Goal: Task Accomplishment & Management: Complete application form

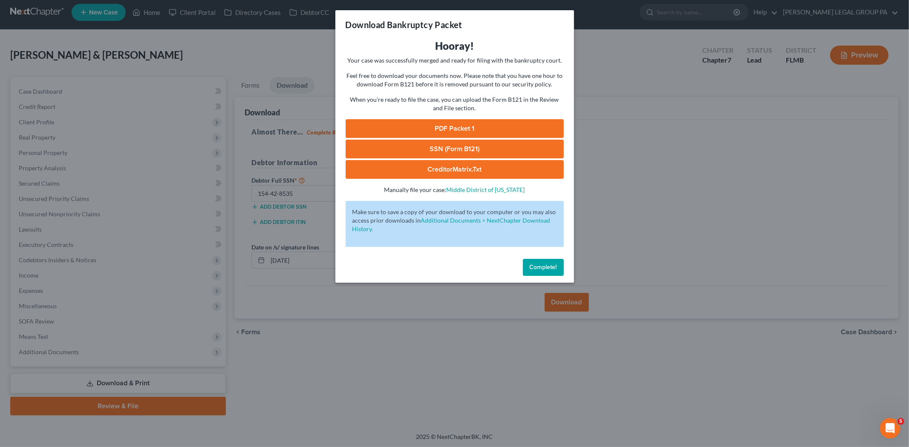
click at [539, 273] on button "Complete!" at bounding box center [543, 267] width 41 height 17
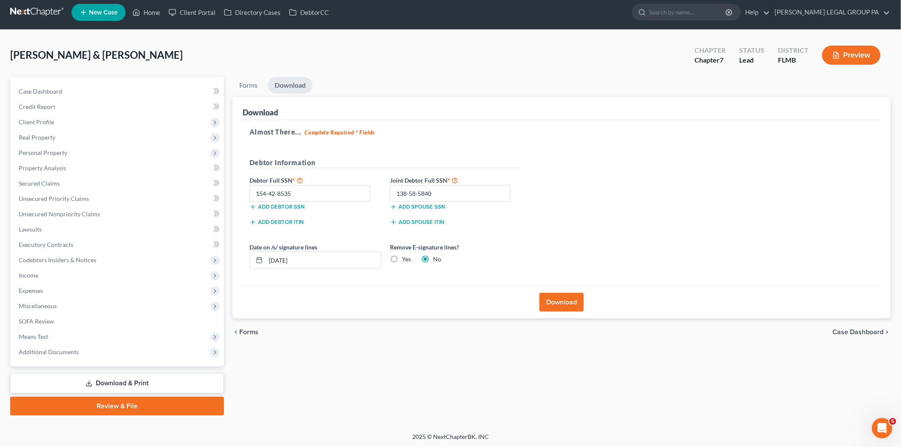
click at [55, 12] on link at bounding box center [37, 12] width 55 height 15
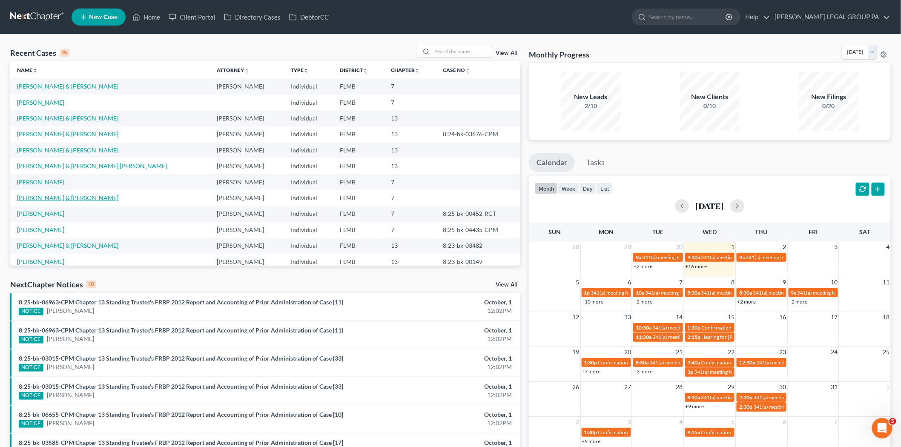
click at [55, 198] on link "[PERSON_NAME] & [PERSON_NAME]" at bounding box center [67, 197] width 101 height 7
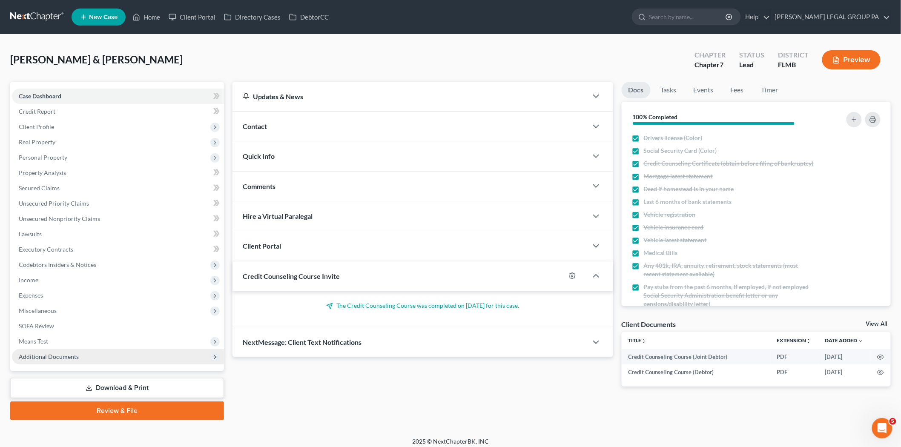
click at [54, 363] on span "Additional Documents" at bounding box center [118, 356] width 212 height 15
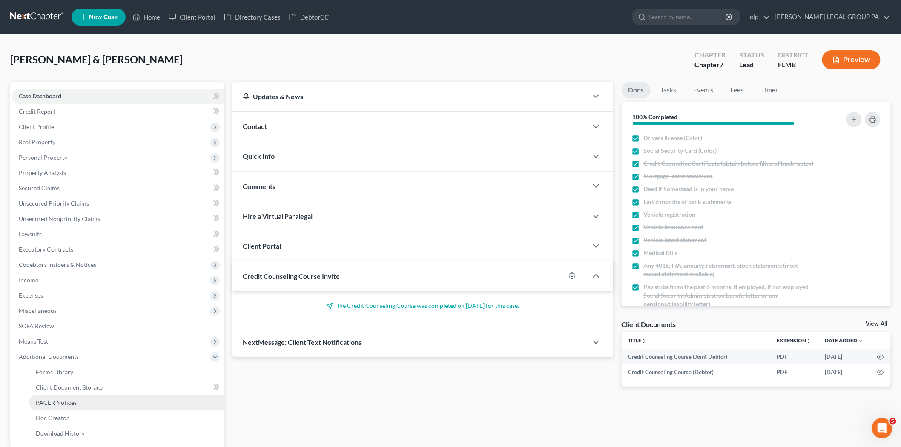
click at [60, 400] on span "PACER Notices" at bounding box center [56, 402] width 41 height 7
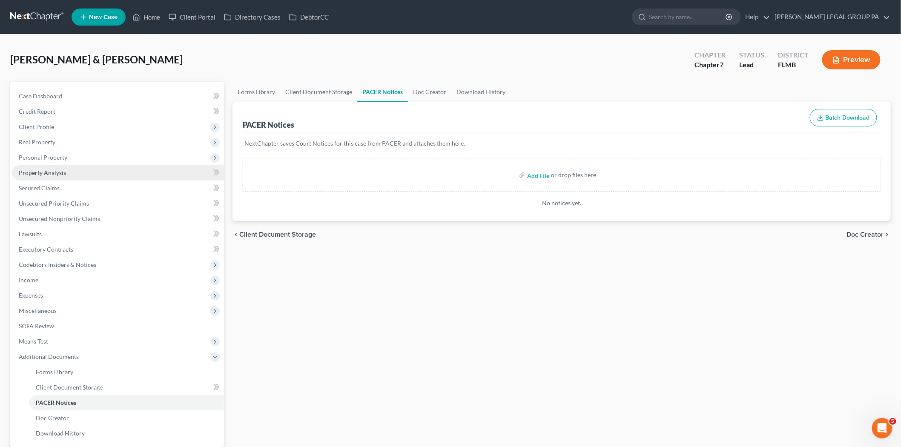
click at [65, 169] on span "Property Analysis" at bounding box center [42, 172] width 47 height 7
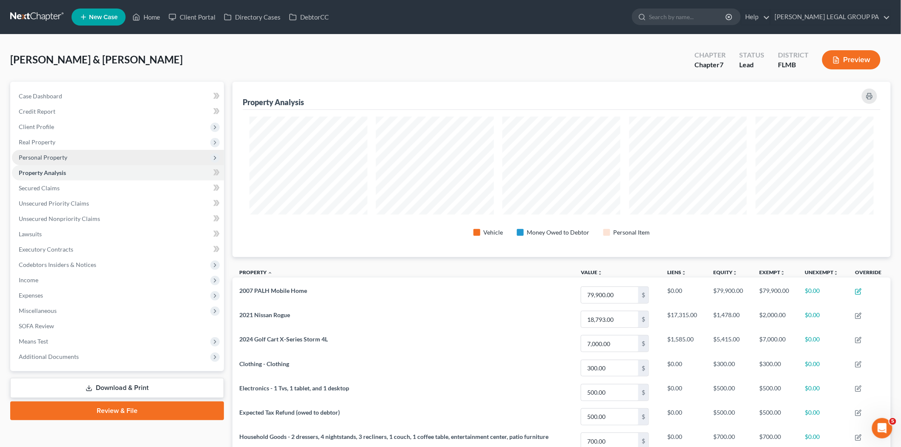
click at [79, 154] on span "Personal Property" at bounding box center [118, 157] width 212 height 15
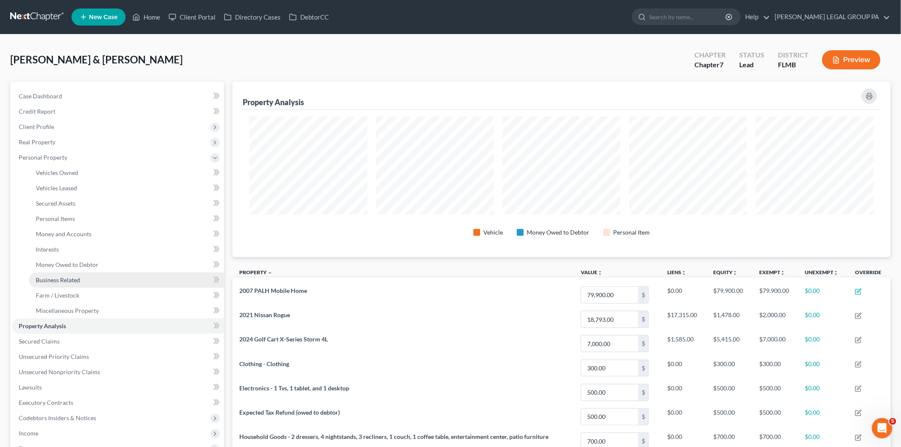
click at [108, 274] on link "Business Related" at bounding box center [126, 280] width 195 height 15
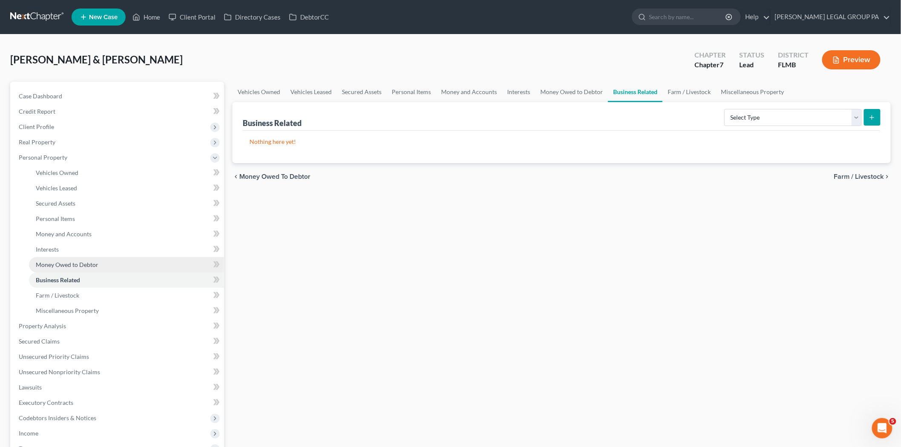
click at [160, 264] on link "Money Owed to Debtor" at bounding box center [126, 264] width 195 height 15
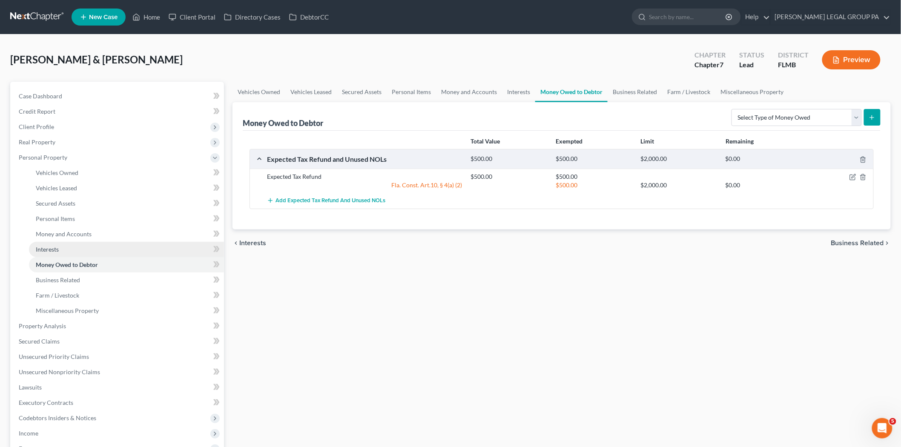
click at [101, 255] on link "Interests" at bounding box center [126, 249] width 195 height 15
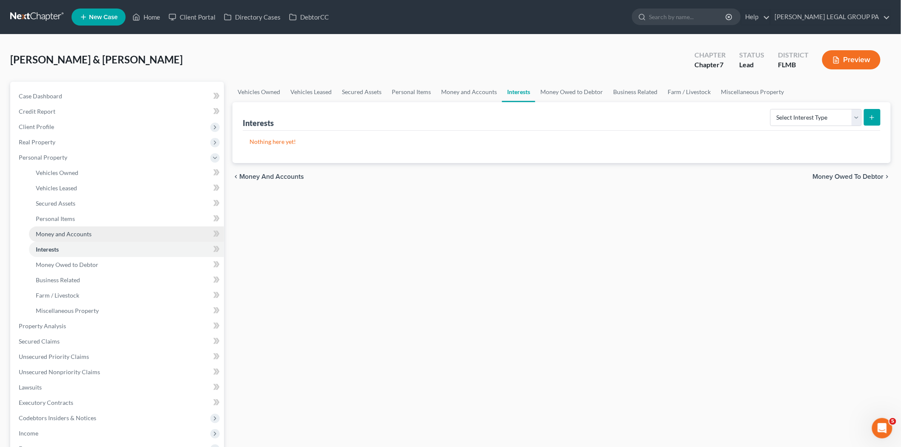
click at [107, 240] on link "Money and Accounts" at bounding box center [126, 234] width 195 height 15
click at [106, 246] on link "Interests" at bounding box center [126, 249] width 195 height 15
click at [839, 113] on select "Select Interest Type 401K Annuity Bond Education IRA Government Bond Government…" at bounding box center [817, 117] width 92 height 17
select select "401k"
click at [772, 109] on select "Select Interest Type 401K Annuity Bond Education IRA Government Bond Government…" at bounding box center [817, 117] width 92 height 17
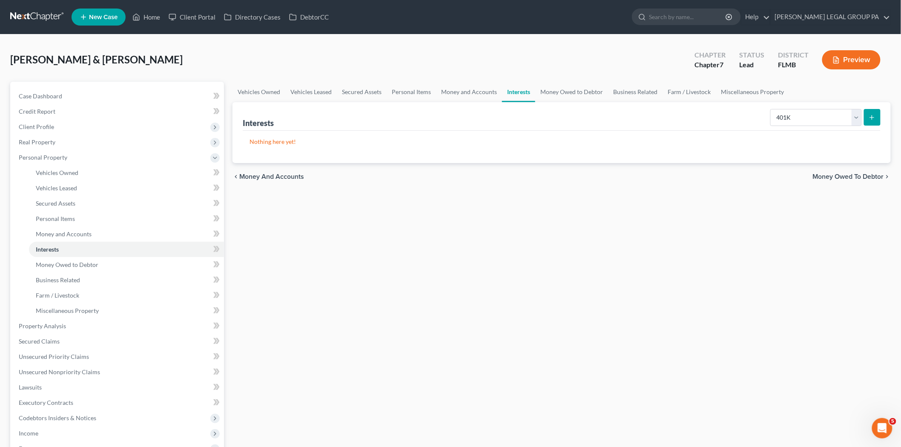
click at [878, 120] on button "submit" at bounding box center [872, 117] width 17 height 17
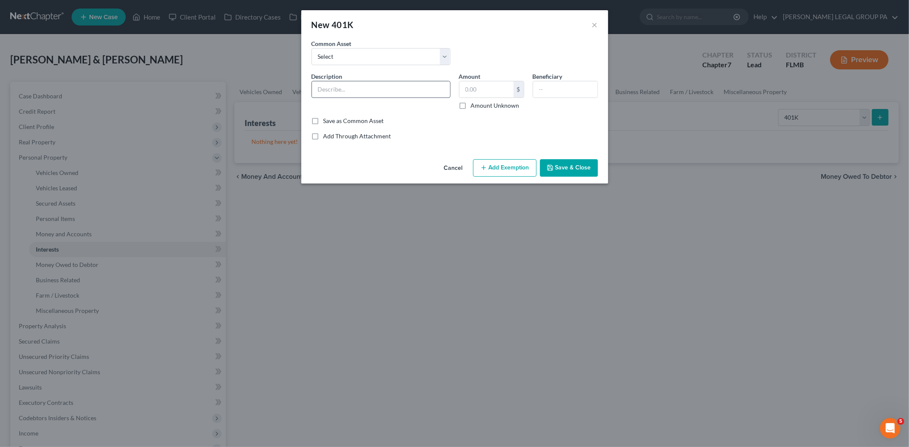
click at [429, 90] on input "text" at bounding box center [381, 89] width 138 height 16
type input "401(k) through employment"
click at [491, 88] on input "text" at bounding box center [486, 89] width 54 height 16
click at [430, 64] on select "Select 401(k) through employment" at bounding box center [380, 56] width 139 height 17
click at [593, 22] on button "×" at bounding box center [595, 25] width 6 height 10
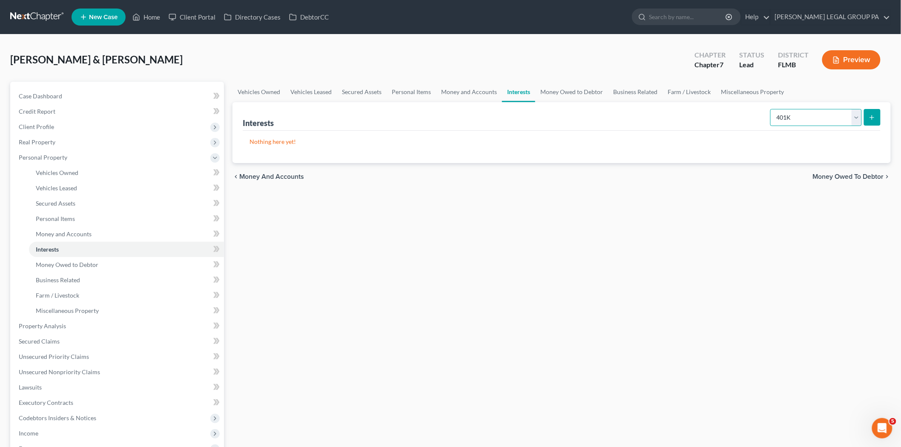
click at [826, 115] on select "Select Interest Type 401K Annuity Bond Education IRA Government Bond Government…" at bounding box center [817, 117] width 92 height 17
select select "ira"
click at [772, 109] on select "Select Interest Type 401K Annuity Bond Education IRA Government Bond Government…" at bounding box center [817, 117] width 92 height 17
click at [878, 117] on button "submit" at bounding box center [872, 117] width 17 height 17
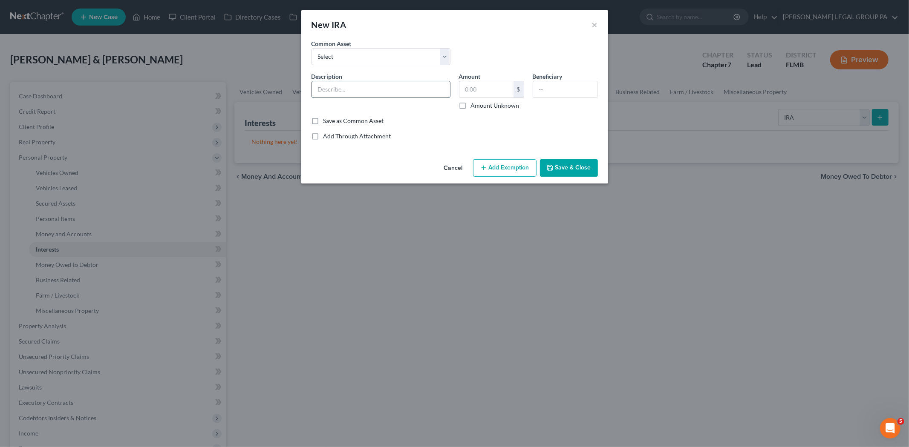
click at [401, 84] on input "text" at bounding box center [381, 89] width 138 height 16
type input "Savings IRA"
click at [513, 93] on input "text" at bounding box center [486, 89] width 54 height 16
type input "1,450.00"
click at [568, 168] on button "Save & Close" at bounding box center [569, 168] width 58 height 18
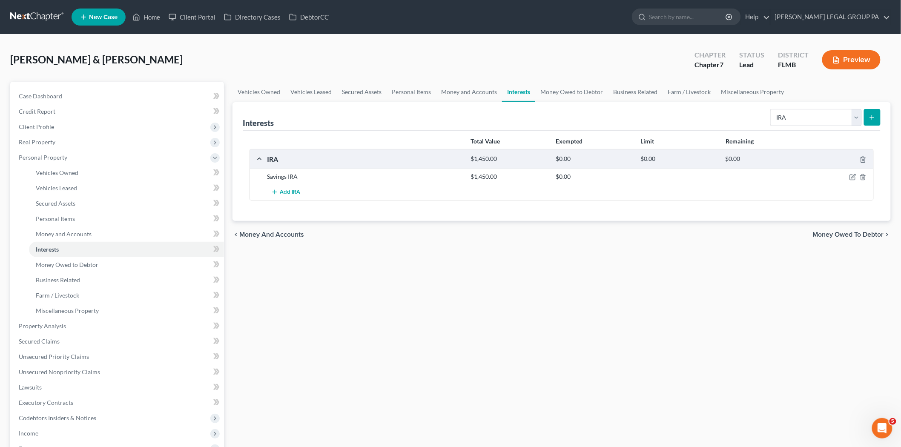
click at [855, 173] on div at bounding box center [840, 177] width 68 height 9
click at [854, 178] on icon "button" at bounding box center [853, 177] width 7 height 7
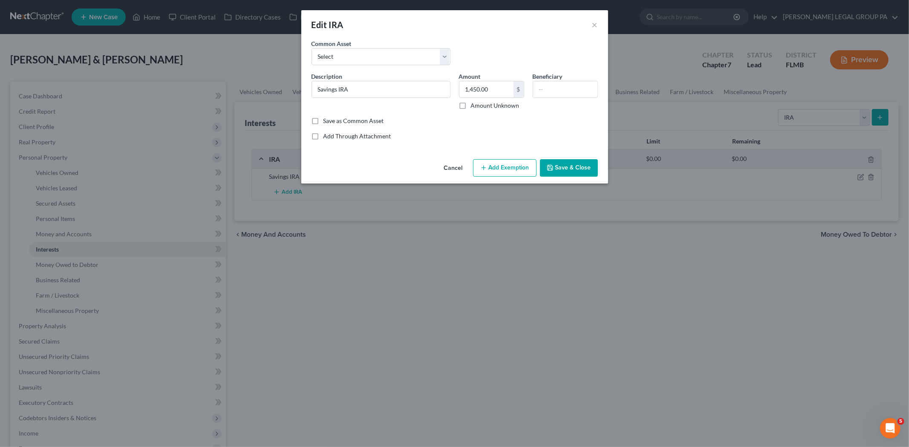
click at [499, 164] on button "Add Exemption" at bounding box center [504, 168] width 63 height 18
select select "2"
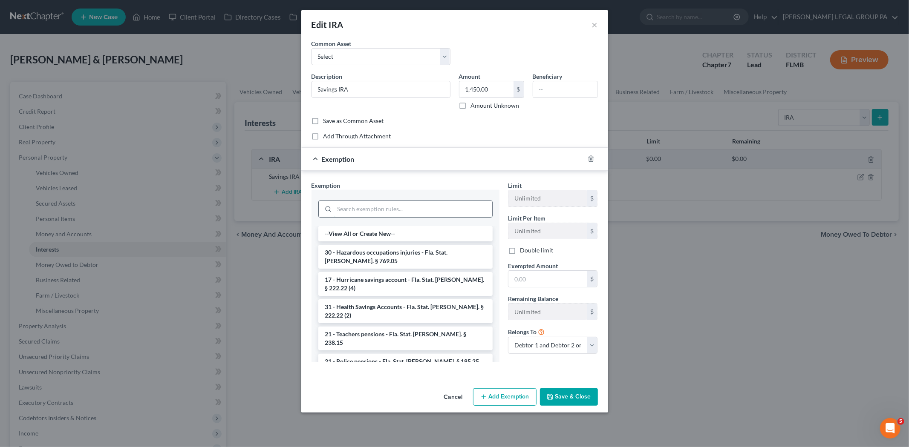
click at [458, 213] on input "search" at bounding box center [413, 209] width 158 height 16
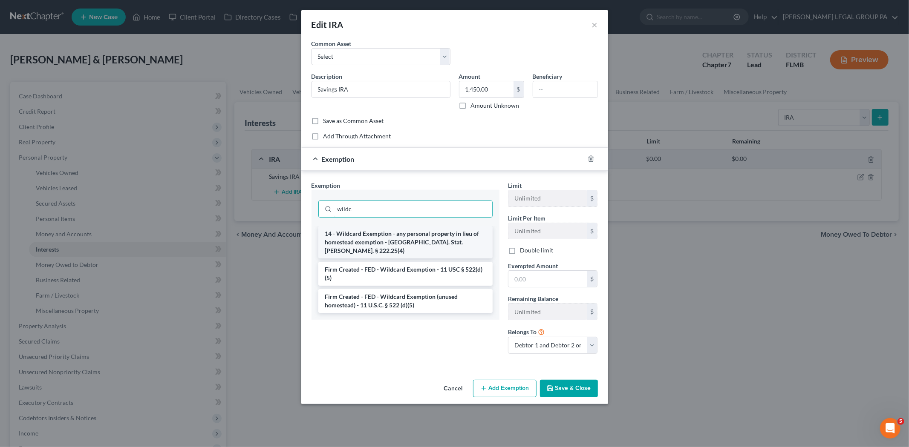
type input "wildc"
click at [369, 237] on li "14 - Wildcard Exemption - any personal property in lieu of homestead exemption …" at bounding box center [405, 242] width 174 height 32
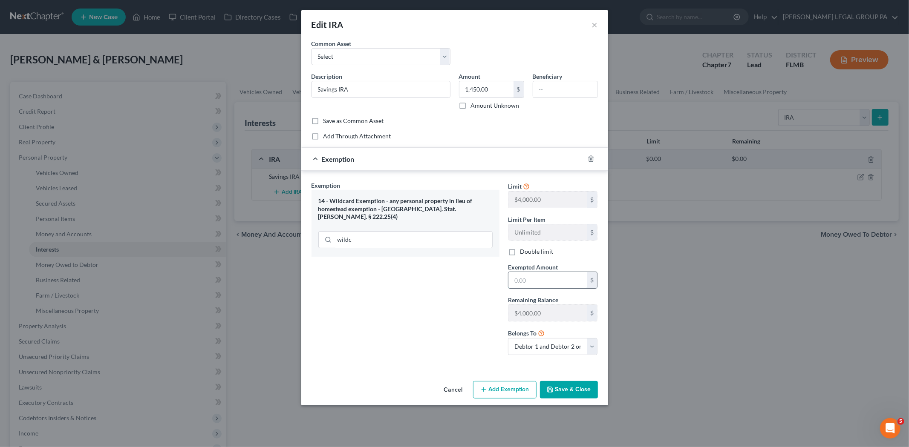
click at [553, 276] on input "text" at bounding box center [547, 280] width 79 height 16
type input "1,450.00"
click at [480, 89] on input "1,450.00" at bounding box center [486, 89] width 54 height 16
type input "1,438.12"
click at [541, 279] on input "1,450.00" at bounding box center [547, 280] width 79 height 16
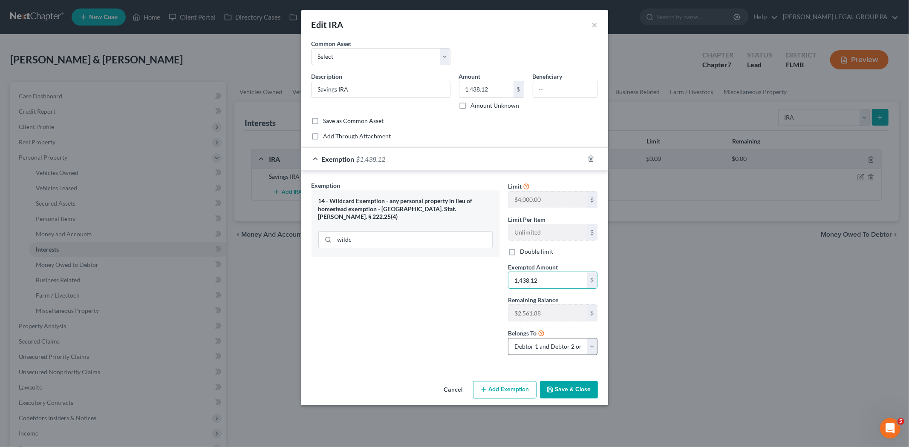
type input "1,438.12"
click at [572, 350] on select "Debtor 1 only Debtor 2 only Debtor 1 and Debtor 2 only" at bounding box center [553, 346] width 90 height 17
select select "1"
click at [508, 339] on select "Debtor 1 only Debtor 2 only Debtor 1 and Debtor 2 only" at bounding box center [553, 346] width 90 height 17
click at [581, 390] on button "Save & Close" at bounding box center [569, 390] width 58 height 18
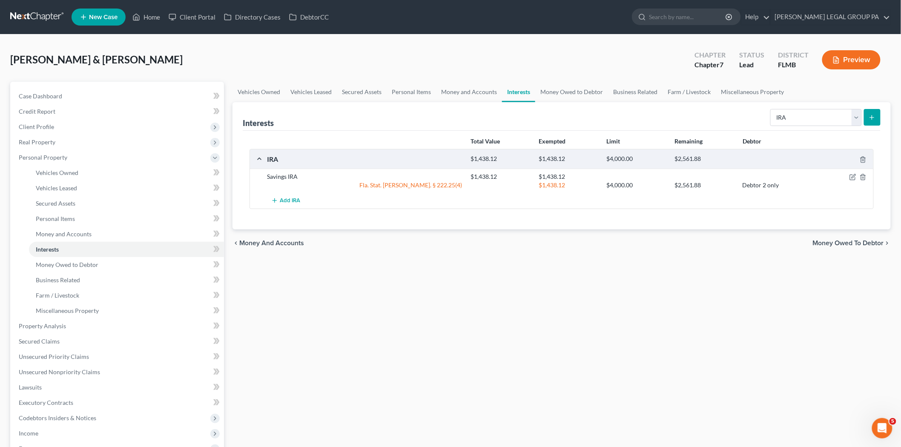
click at [562, 364] on div "Vehicles Owned Vehicles Leased Secured Assets Personal Items Money and Accounts…" at bounding box center [561, 328] width 667 height 492
click at [120, 239] on link "Money and Accounts" at bounding box center [126, 234] width 195 height 15
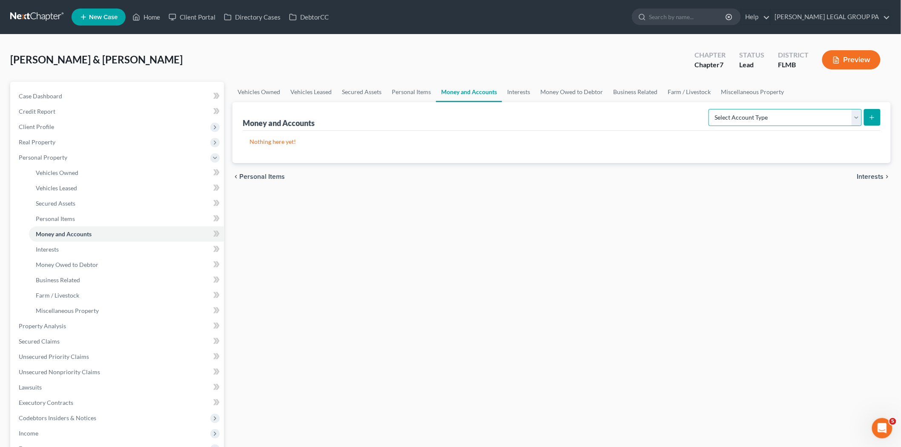
click at [825, 124] on select "Select Account Type Brokerage Cash on Hand Certificates of Deposit Checking Acc…" at bounding box center [785, 117] width 153 height 17
select select "checking"
click at [711, 109] on select "Select Account Type Brokerage Cash on Hand Certificates of Deposit Checking Acc…" at bounding box center [785, 117] width 153 height 17
click at [869, 119] on icon "submit" at bounding box center [872, 117] width 7 height 7
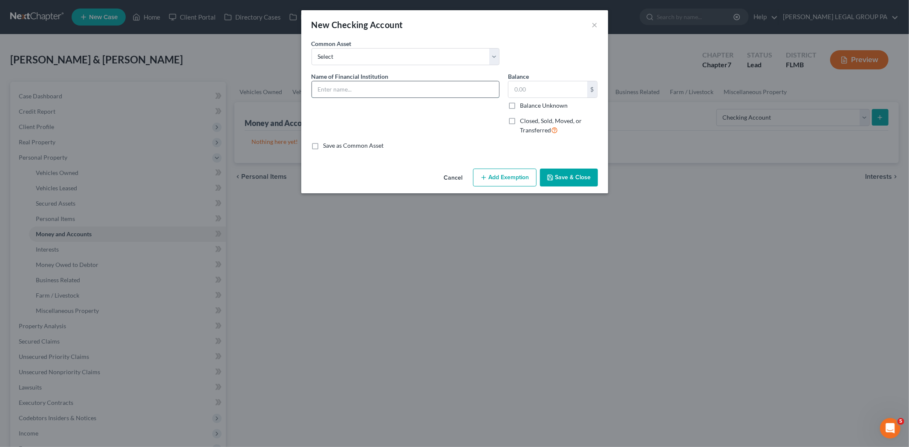
click at [415, 88] on input "text" at bounding box center [405, 89] width 187 height 16
click at [415, 88] on input "MidFlorida Credit Union:" at bounding box center [405, 89] width 187 height 16
click at [443, 95] on input "MidFlorida Credit Union:" at bounding box center [405, 89] width 187 height 16
type input "MidFlorida Credit Union: 9550"
click at [564, 177] on button "Save & Close" at bounding box center [569, 178] width 58 height 18
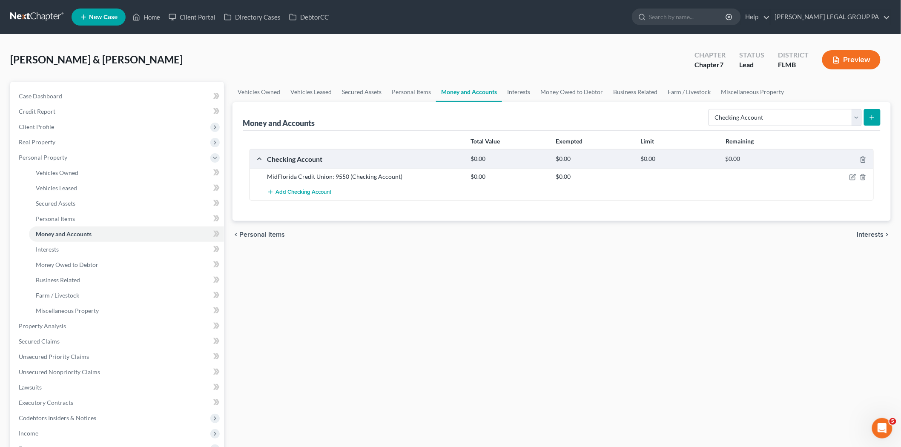
click at [876, 111] on button "submit" at bounding box center [872, 117] width 17 height 17
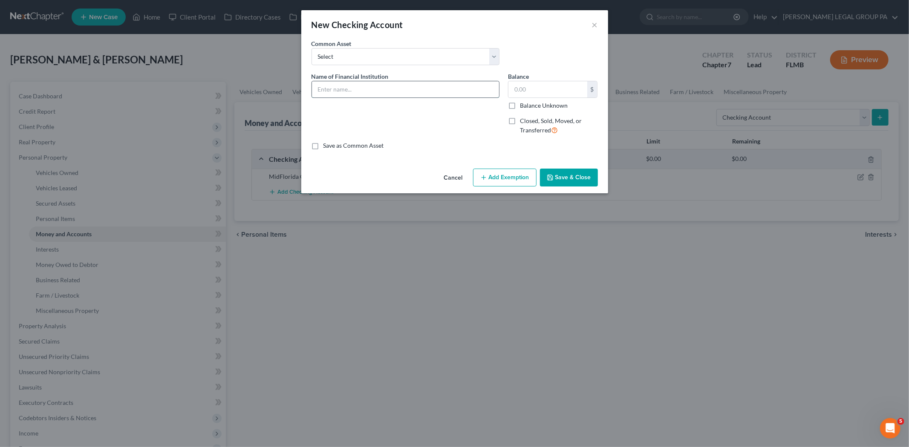
click at [391, 91] on input "text" at bounding box center [405, 89] width 187 height 16
click at [361, 88] on input "Bank of America" at bounding box center [405, 89] width 187 height 16
click at [384, 91] on input "Bank of America:" at bounding box center [405, 89] width 187 height 16
type input "Bank of America: 3478"
click at [562, 177] on button "Save & Close" at bounding box center [569, 178] width 58 height 18
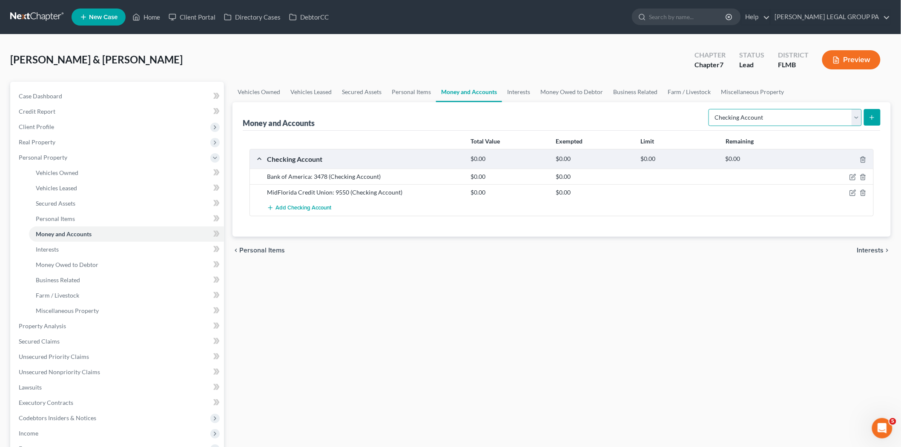
click at [835, 117] on select "Select Account Type Brokerage Cash on Hand Certificates of Deposit Checking Acc…" at bounding box center [785, 117] width 153 height 17
click at [711, 109] on select "Select Account Type Brokerage Cash on Hand Certificates of Deposit Checking Acc…" at bounding box center [785, 117] width 153 height 17
click at [790, 112] on select "Select Account Type Brokerage Cash on Hand Certificates of Deposit Checking Acc…" at bounding box center [785, 117] width 153 height 17
select select "savings"
click at [711, 109] on select "Select Account Type Brokerage Cash on Hand Certificates of Deposit Checking Acc…" at bounding box center [785, 117] width 153 height 17
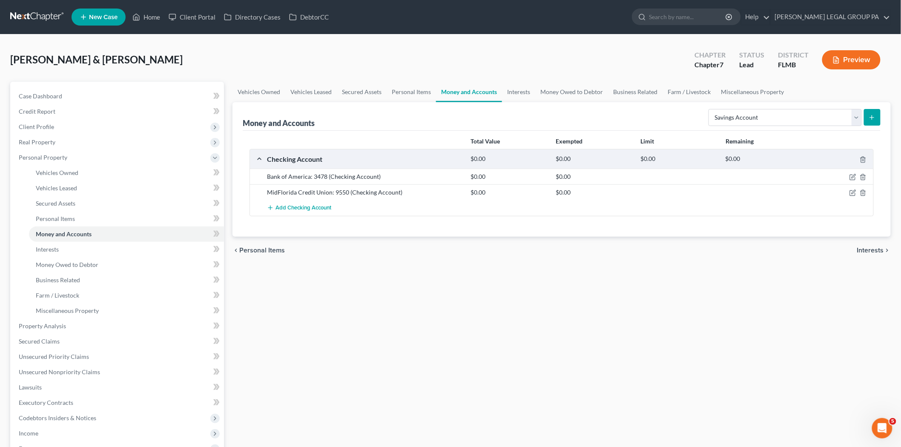
click at [870, 119] on icon "submit" at bounding box center [872, 117] width 7 height 7
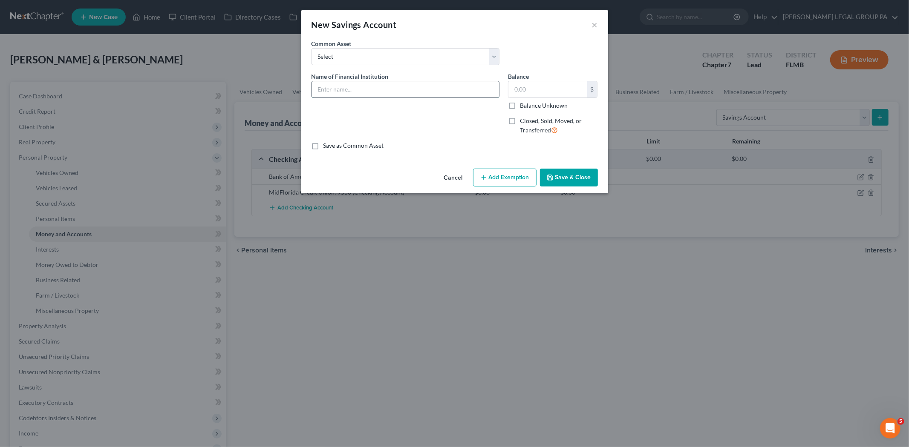
click at [389, 95] on input "text" at bounding box center [405, 89] width 187 height 16
type input "Bank of America: 9822"
click at [572, 175] on button "Save & Close" at bounding box center [569, 178] width 58 height 18
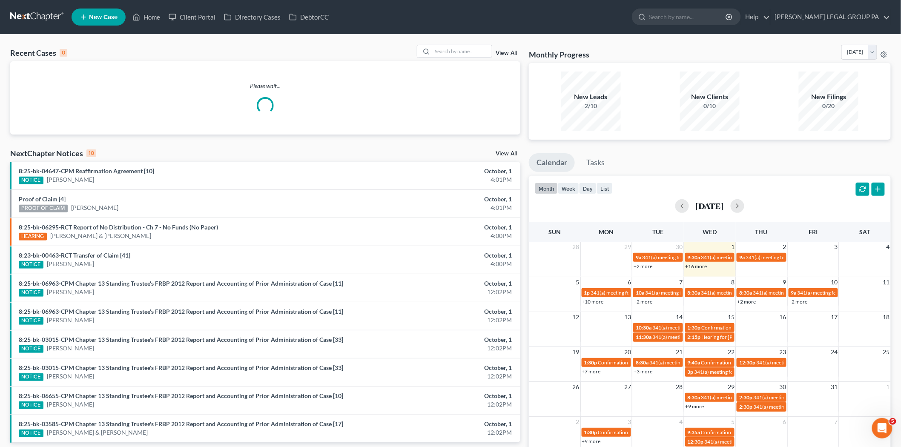
click at [115, 23] on link "New Case" at bounding box center [99, 17] width 54 height 17
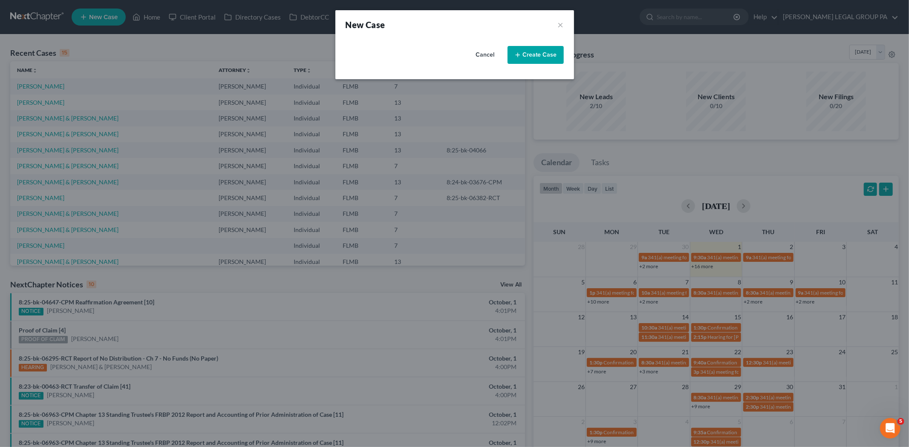
select select "15"
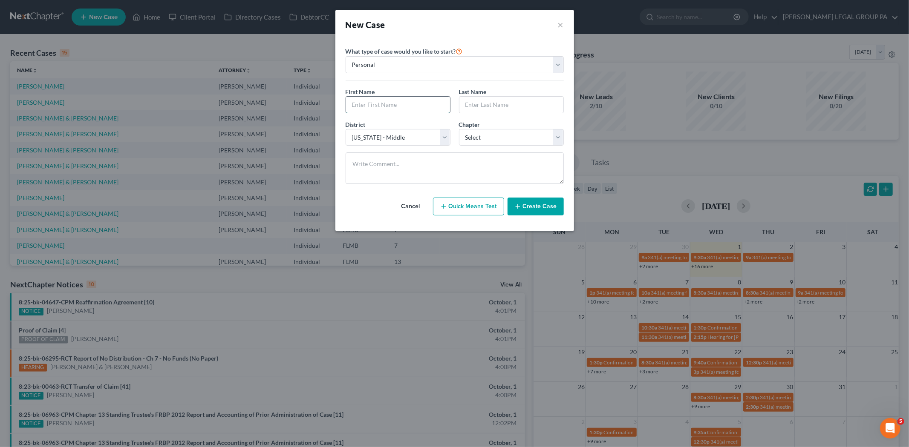
click at [393, 101] on input "text" at bounding box center [398, 105] width 104 height 16
type input "Thurst"
click at [496, 113] on div "First Name * Thurst Last Name *" at bounding box center [454, 103] width 227 height 33
click at [489, 106] on input "text" at bounding box center [511, 105] width 104 height 16
type input "Seepersad"
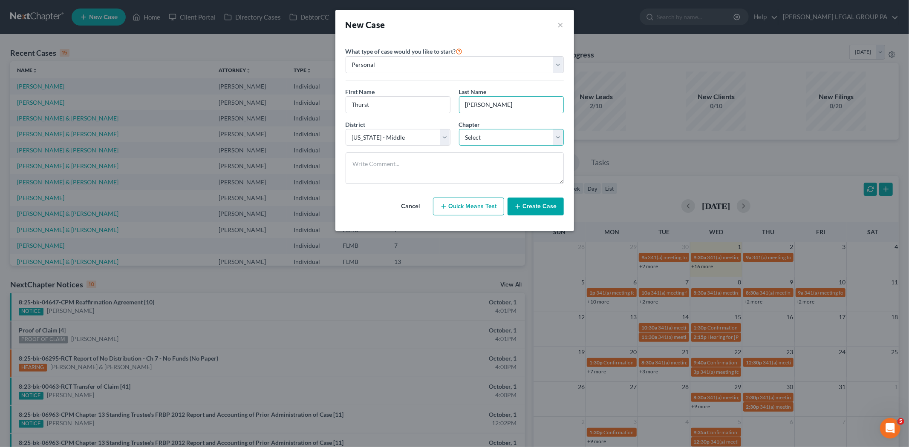
click at [483, 135] on select "Select 7 11 12 13" at bounding box center [511, 137] width 105 height 17
select select "3"
click at [459, 129] on select "Select 7 11 12 13" at bounding box center [511, 137] width 105 height 17
click at [540, 210] on button "Create Case" at bounding box center [535, 207] width 56 height 18
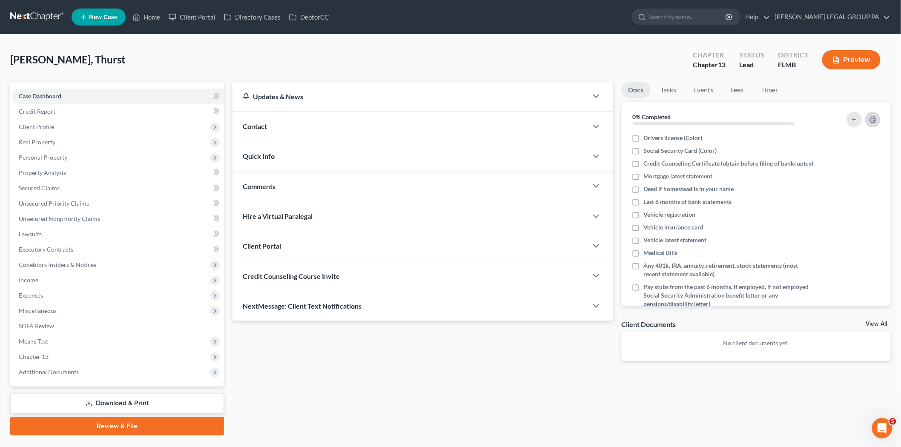
click at [871, 120] on icon "button" at bounding box center [873, 120] width 6 height 3
click at [870, 122] on icon "button" at bounding box center [873, 119] width 7 height 7
click at [10, 17] on link at bounding box center [37, 16] width 55 height 15
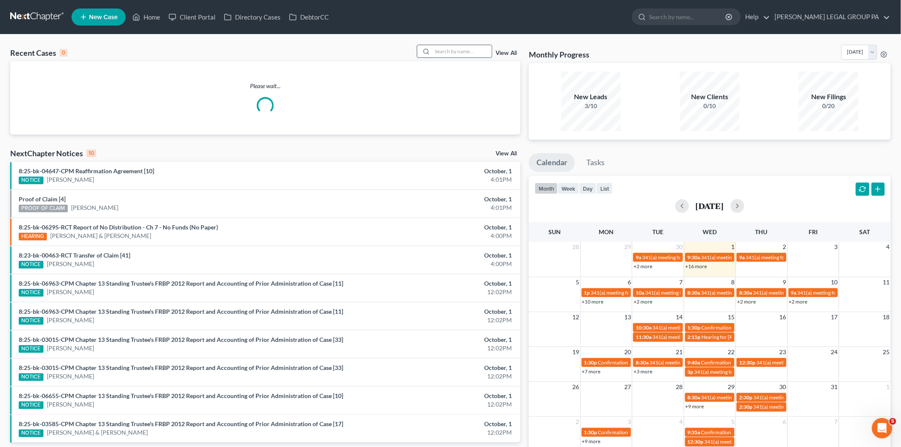
click at [444, 52] on input "search" at bounding box center [462, 51] width 60 height 12
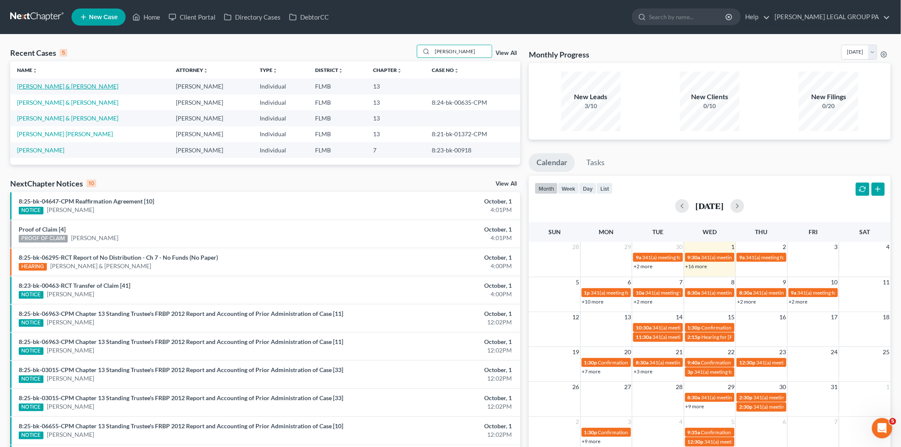
type input "[PERSON_NAME]"
click at [53, 84] on link "[PERSON_NAME] & [PERSON_NAME]" at bounding box center [67, 86] width 101 height 7
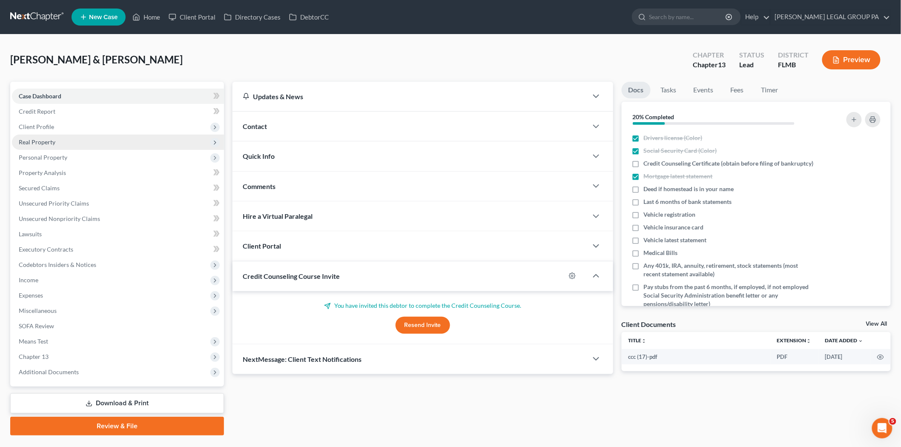
click at [46, 141] on span "Real Property" at bounding box center [37, 141] width 37 height 7
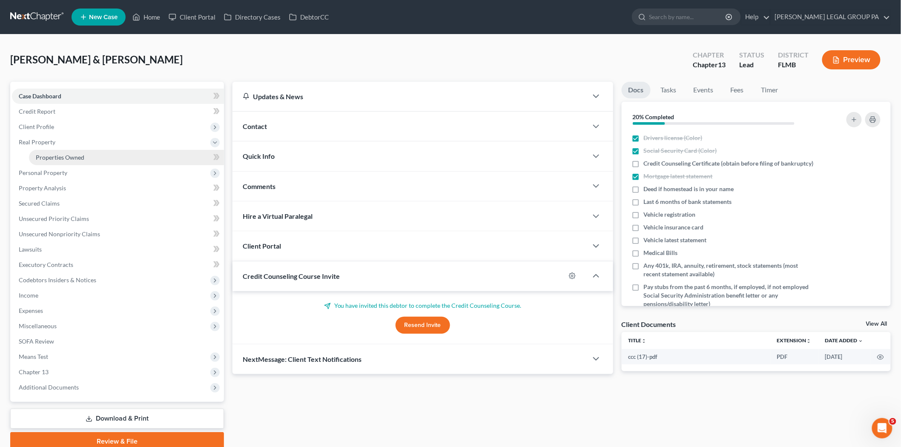
click at [85, 158] on link "Properties Owned" at bounding box center [126, 157] width 195 height 15
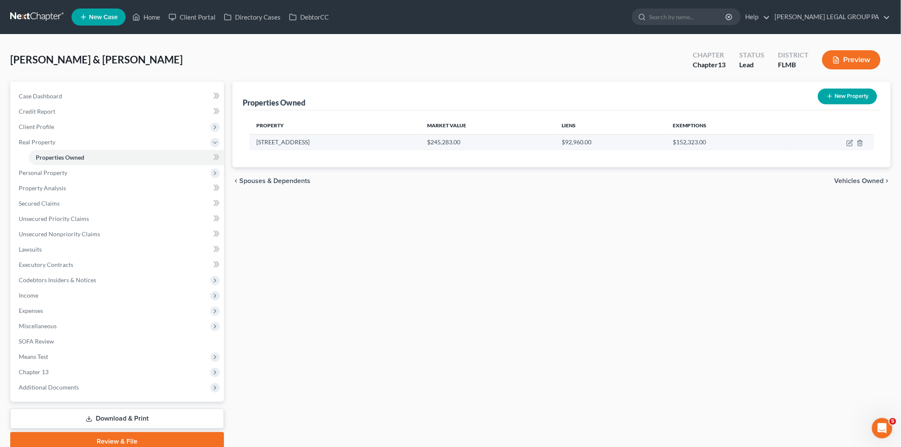
drag, startPoint x: 325, startPoint y: 141, endPoint x: 258, endPoint y: 143, distance: 67.8
click at [258, 143] on td "[STREET_ADDRESS]" at bounding box center [335, 142] width 171 height 16
copy td "[STREET_ADDRESS]"
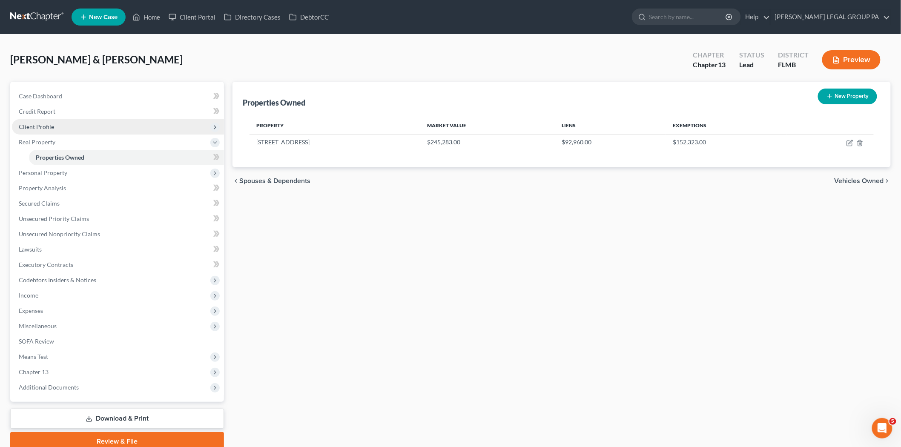
click at [55, 125] on span "Client Profile" at bounding box center [118, 126] width 212 height 15
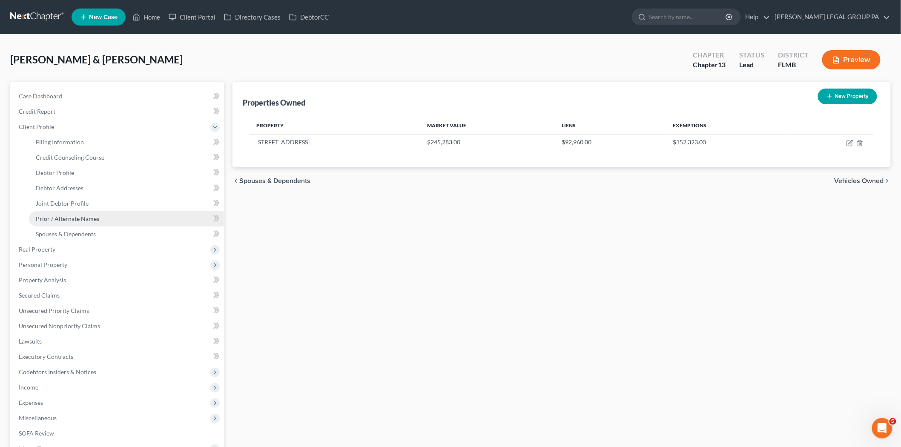
click at [67, 219] on span "Prior / Alternate Names" at bounding box center [67, 218] width 63 height 7
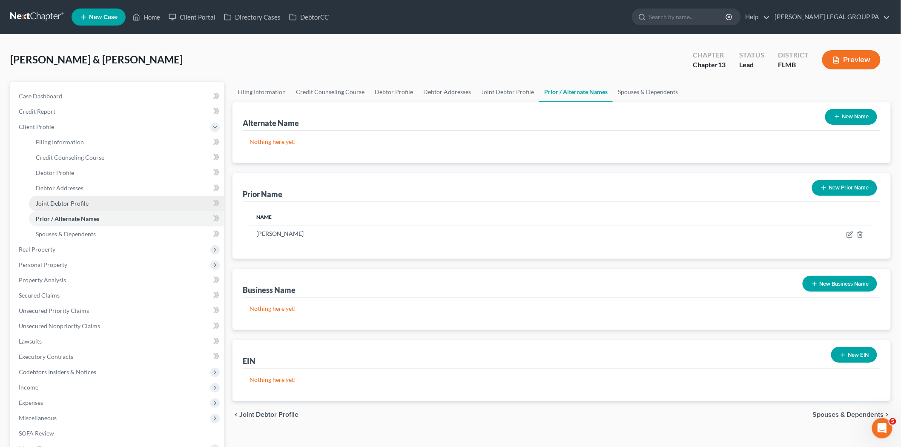
click at [69, 207] on link "Joint Debtor Profile" at bounding box center [126, 203] width 195 height 15
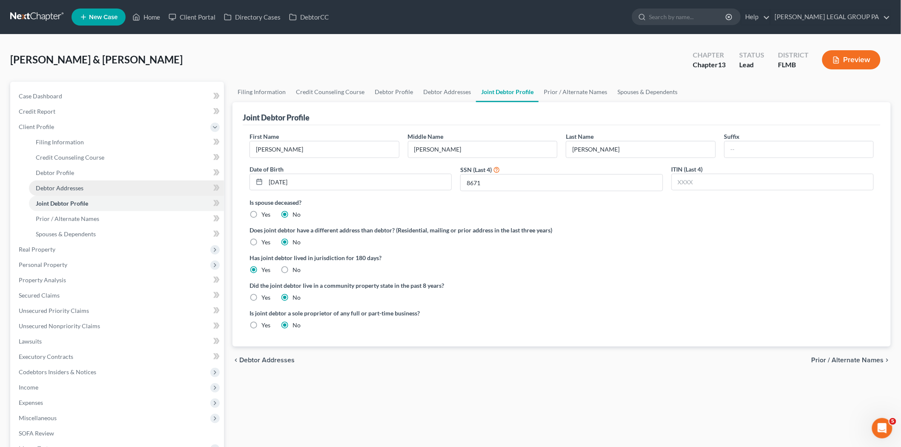
click at [60, 189] on span "Debtor Addresses" at bounding box center [60, 187] width 48 height 7
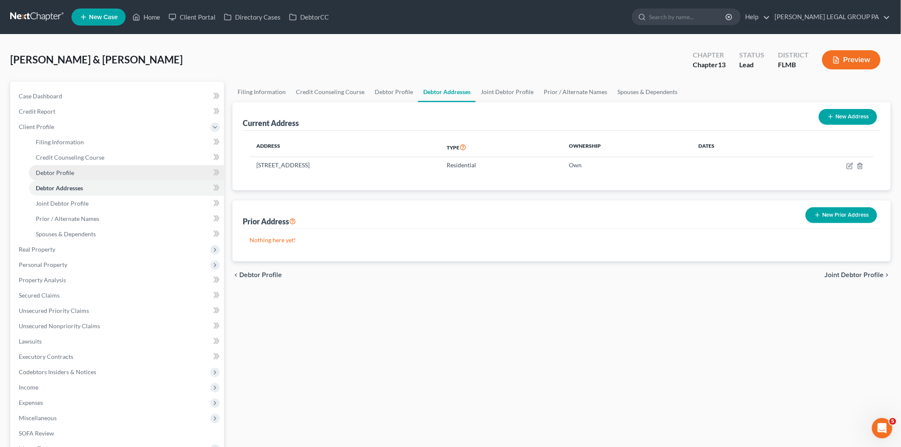
click at [61, 167] on link "Debtor Profile" at bounding box center [126, 172] width 195 height 15
select select "1"
select select "3"
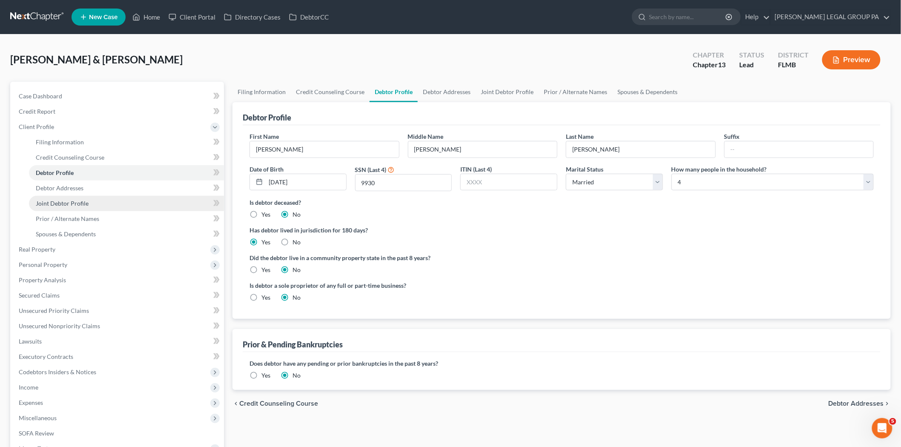
click at [78, 198] on link "Joint Debtor Profile" at bounding box center [126, 203] width 195 height 15
